Goal: Task Accomplishment & Management: Use online tool/utility

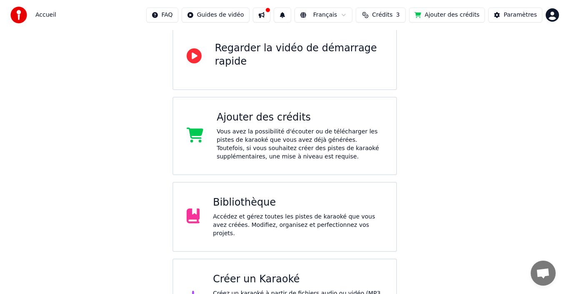
scroll to position [115, 0]
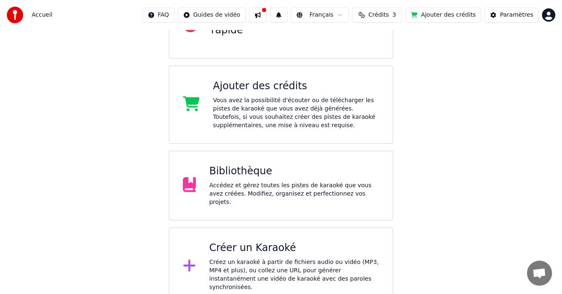
click at [277, 245] on div "Créer un Karaoké" at bounding box center [294, 247] width 170 height 13
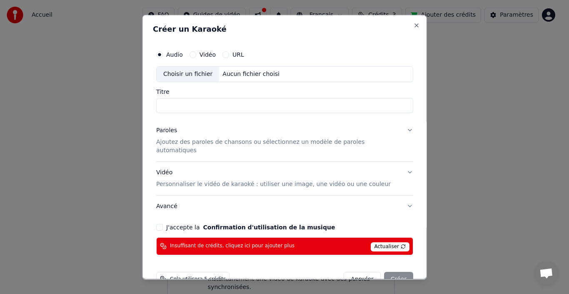
scroll to position [13, 0]
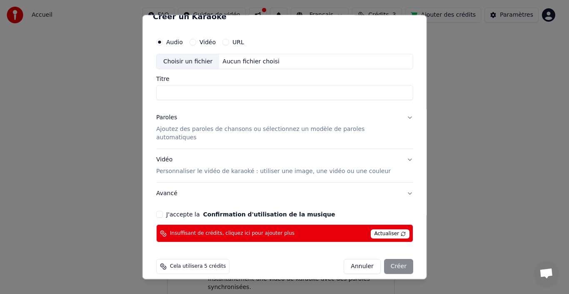
click at [388, 259] on div "Annuler Créer" at bounding box center [379, 266] width 70 height 15
click at [207, 263] on span "Cela utilisera 5 crédits" at bounding box center [198, 266] width 56 height 7
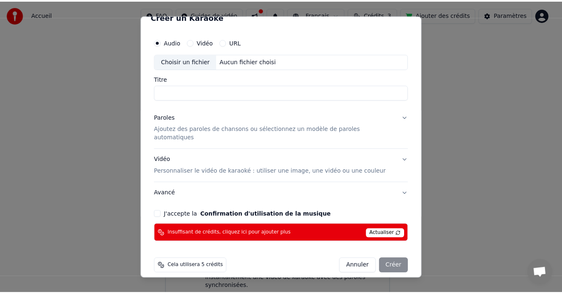
scroll to position [0, 0]
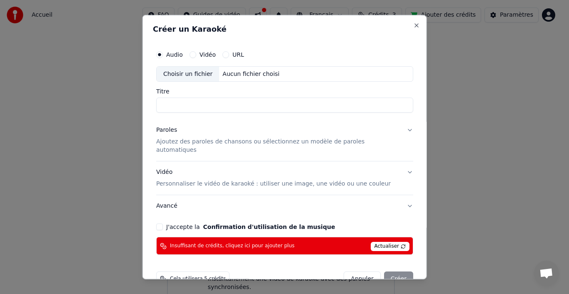
click at [349, 268] on div "Cela utilisera 5 crédits Annuler Créer" at bounding box center [285, 279] width 264 height 22
click at [353, 272] on button "Annuler" at bounding box center [362, 278] width 37 height 15
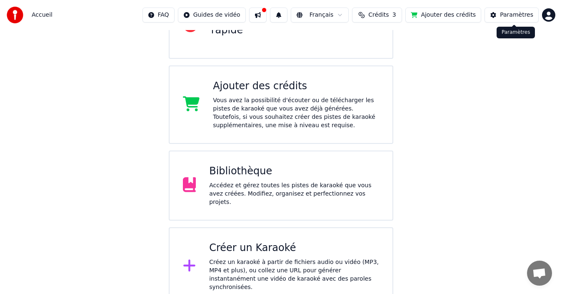
click at [509, 16] on div "Paramètres" at bounding box center [516, 15] width 33 height 8
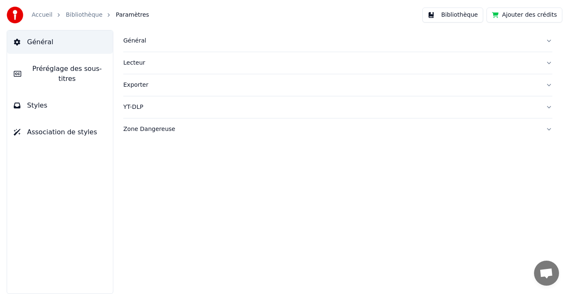
click at [548, 131] on button "Zone Dangereuse" at bounding box center [337, 129] width 429 height 22
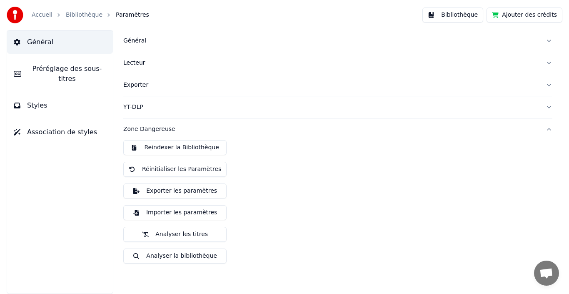
click at [548, 131] on button "Zone Dangereuse" at bounding box center [337, 129] width 429 height 22
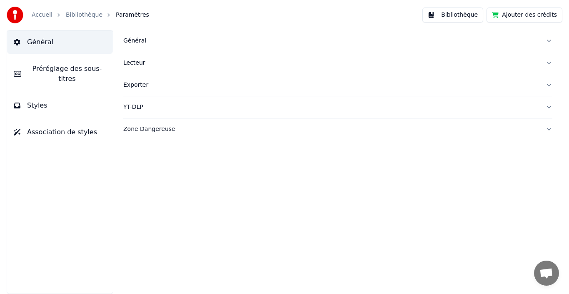
click at [507, 14] on button "Ajouter des crédits" at bounding box center [525, 15] width 76 height 15
